Goal: Transaction & Acquisition: Book appointment/travel/reservation

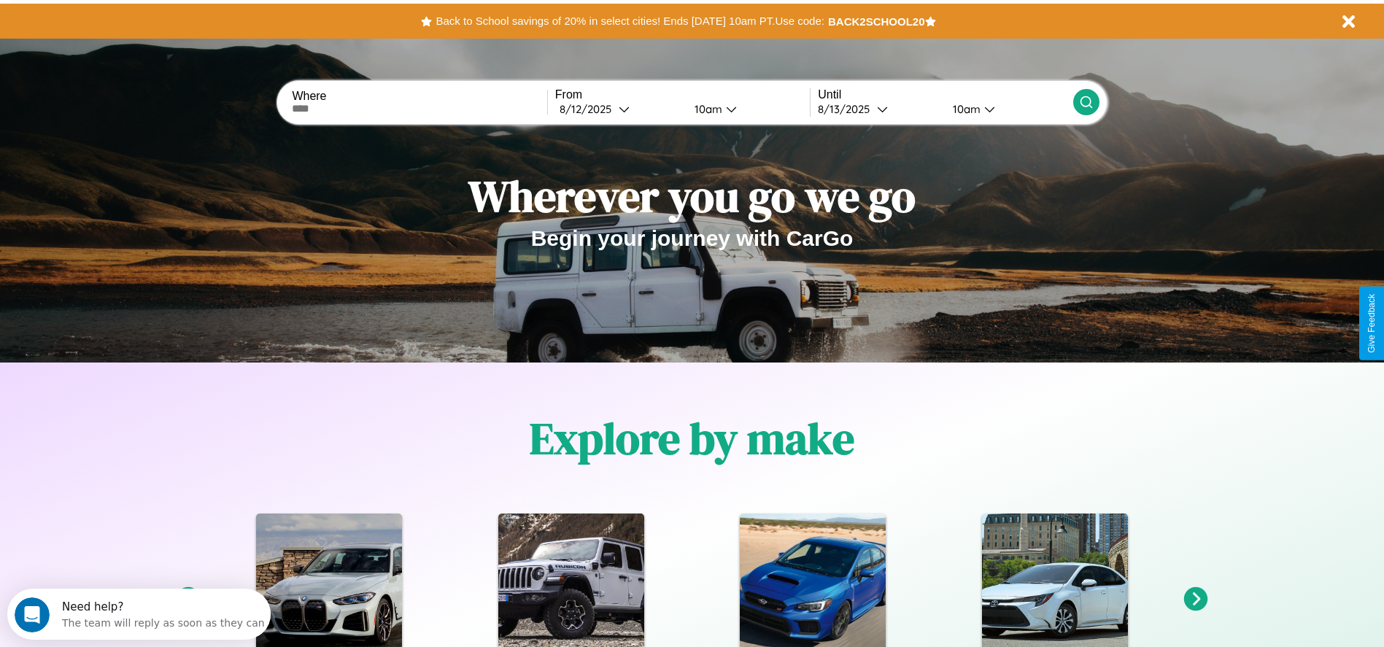
scroll to position [303, 0]
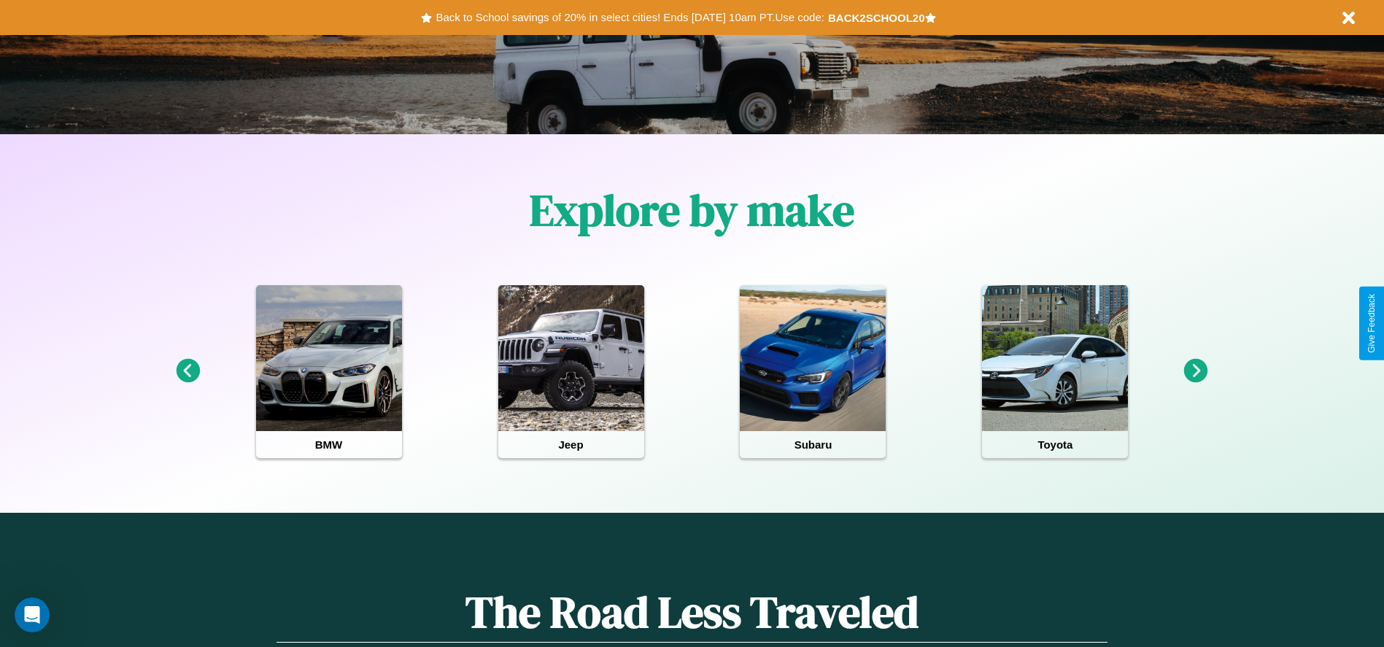
click at [1195, 371] on icon at bounding box center [1196, 371] width 24 height 24
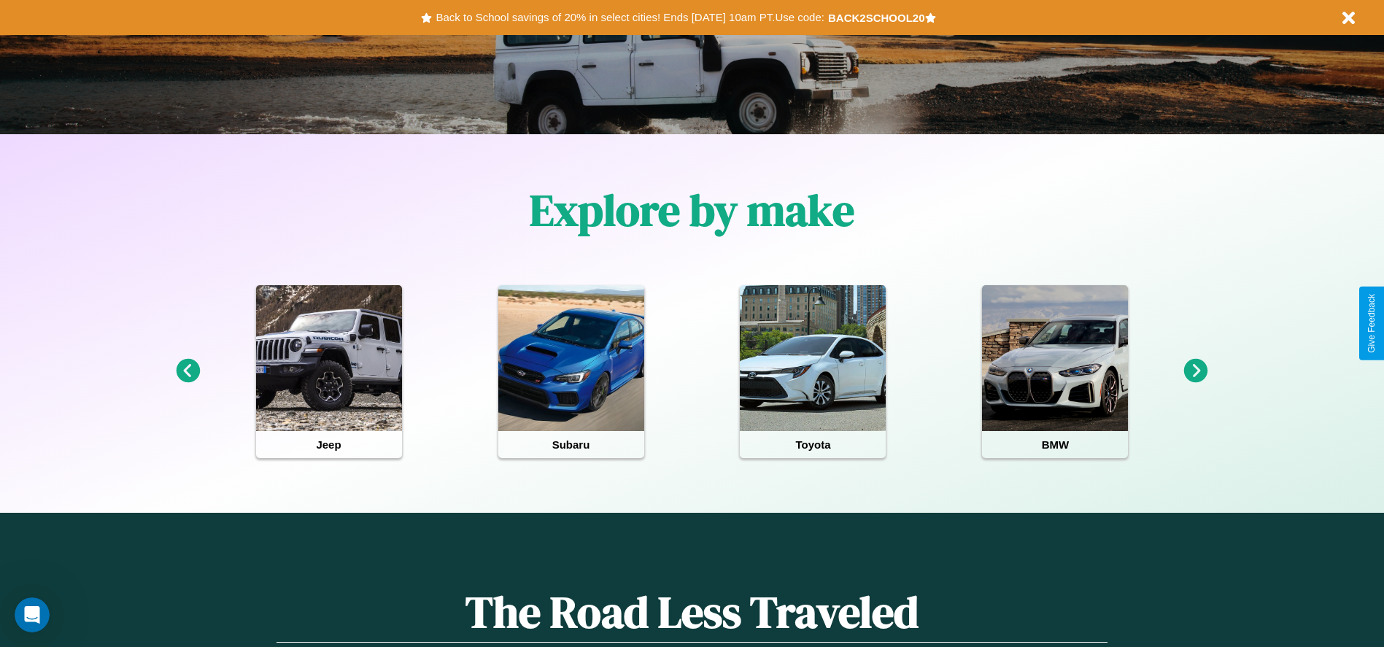
click at [1195, 371] on icon at bounding box center [1196, 371] width 24 height 24
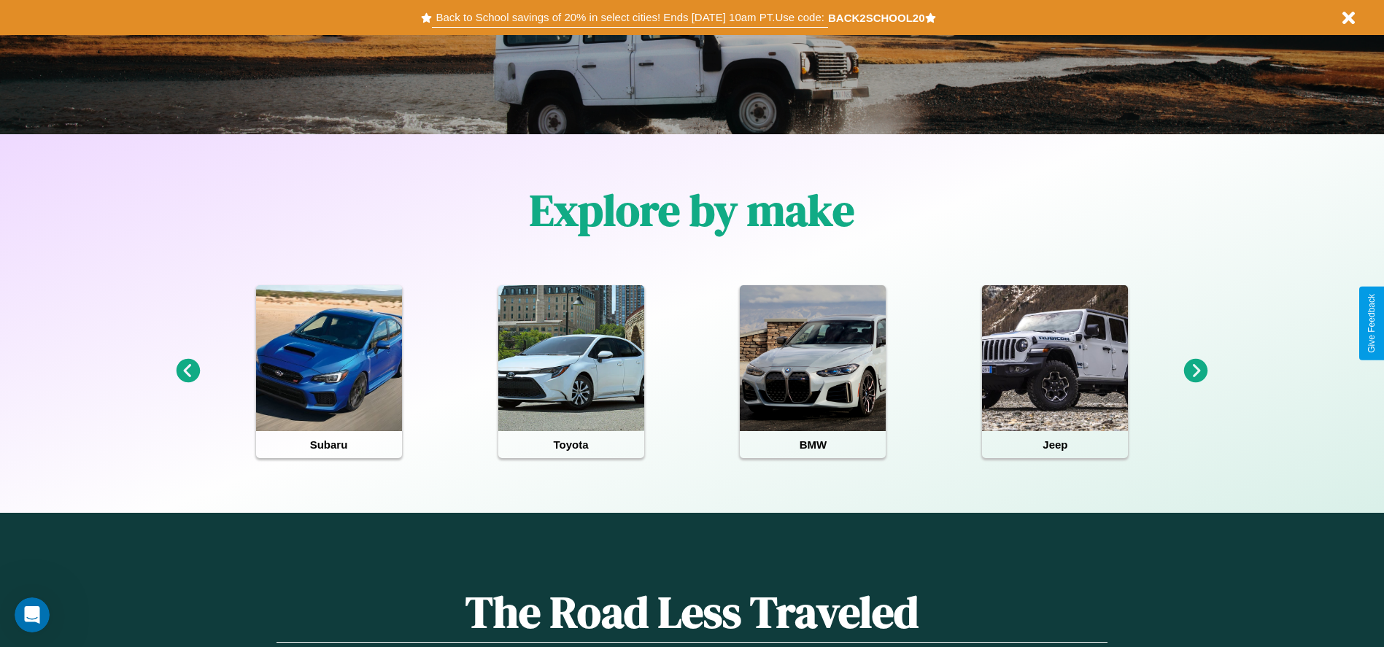
click at [629, 18] on button "Back to School savings of 20% in select cities! Ends [DATE] 10am PT. Use code:" at bounding box center [629, 17] width 395 height 20
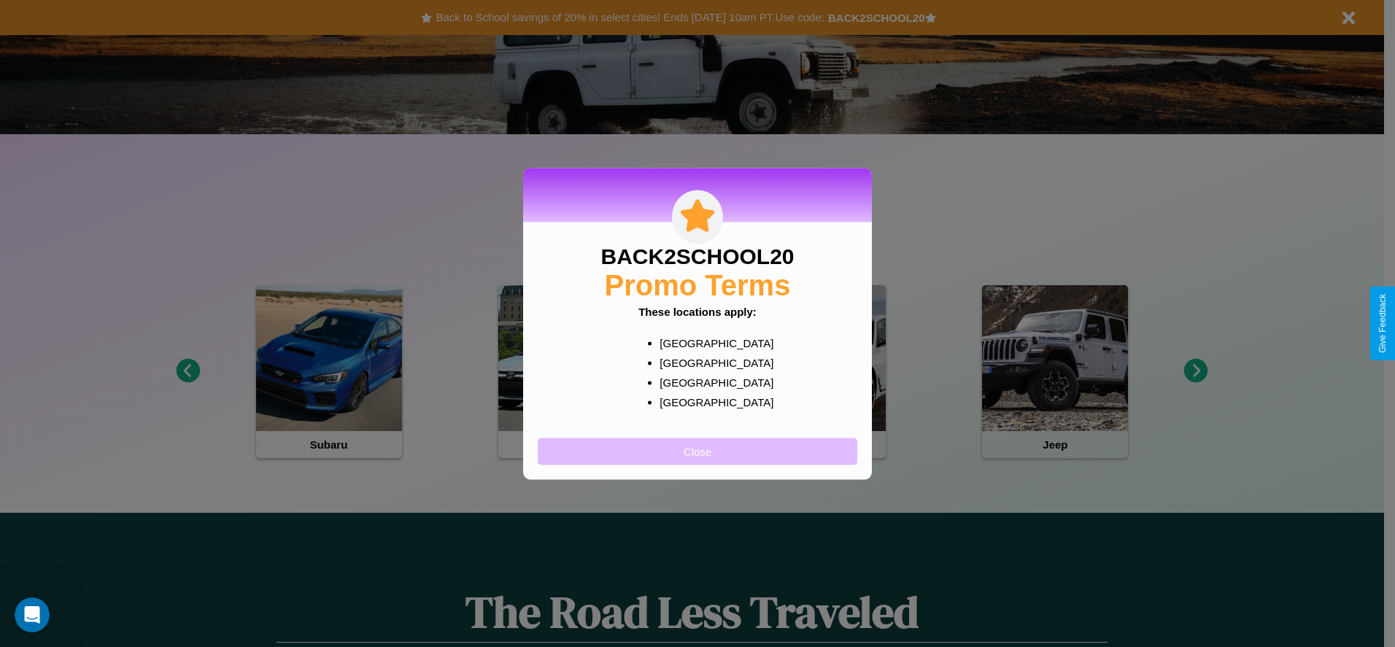
click at [697, 451] on button "Close" at bounding box center [697, 451] width 319 height 27
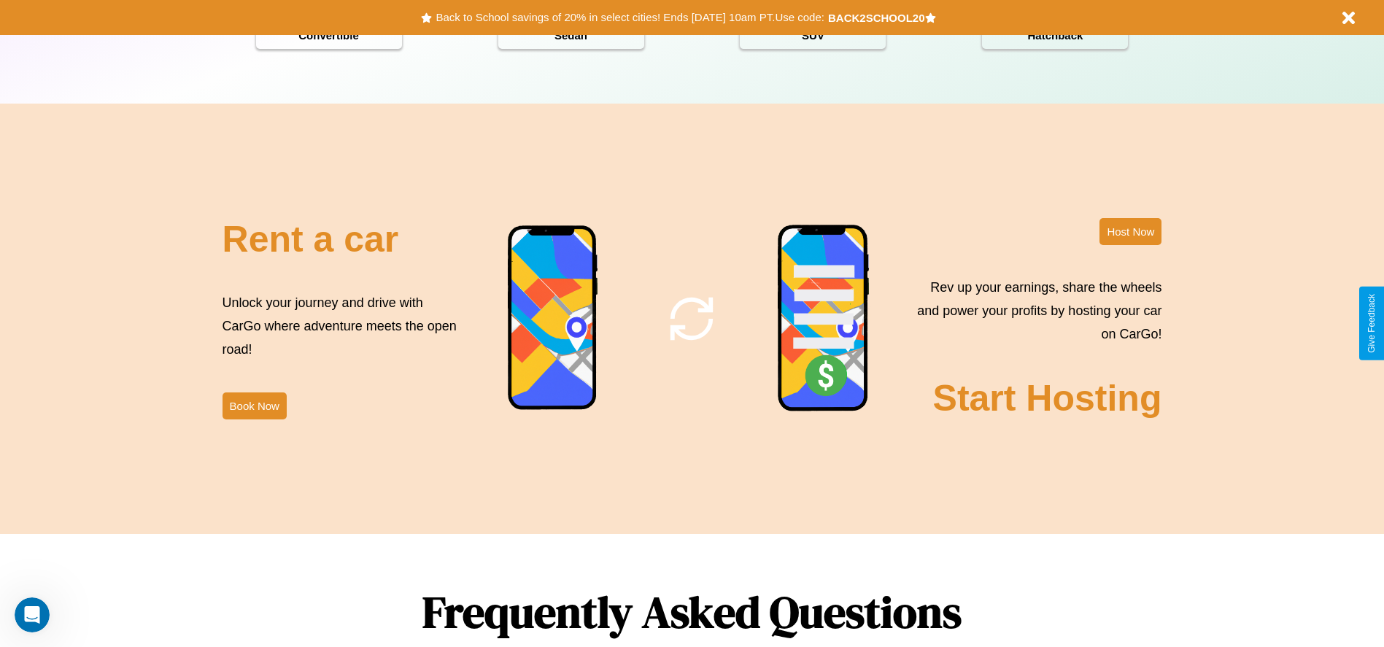
scroll to position [1764, 0]
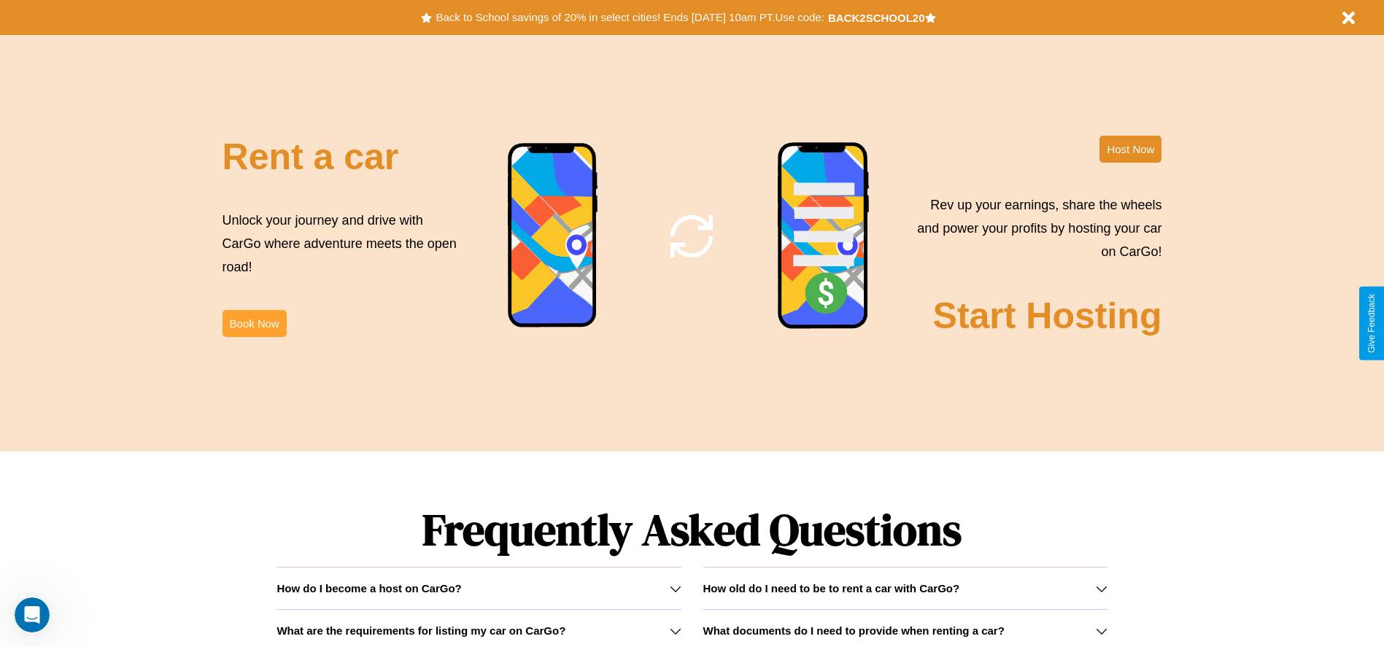
click at [254, 323] on button "Book Now" at bounding box center [254, 323] width 64 height 27
